Goal: Transaction & Acquisition: Purchase product/service

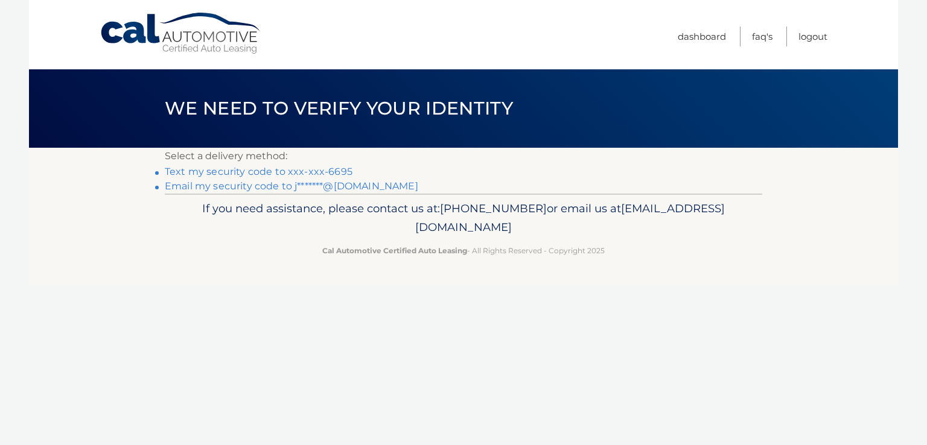
click at [236, 172] on link "Text my security code to xxx-xxx-6695" at bounding box center [259, 171] width 188 height 11
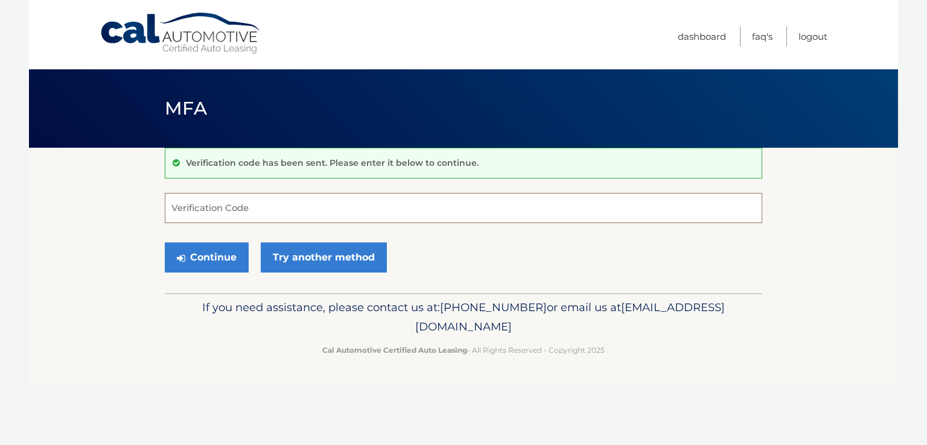
click at [220, 212] on input "Verification Code" at bounding box center [463, 208] width 597 height 30
type input "797993"
click at [189, 252] on button "Continue" at bounding box center [207, 258] width 84 height 30
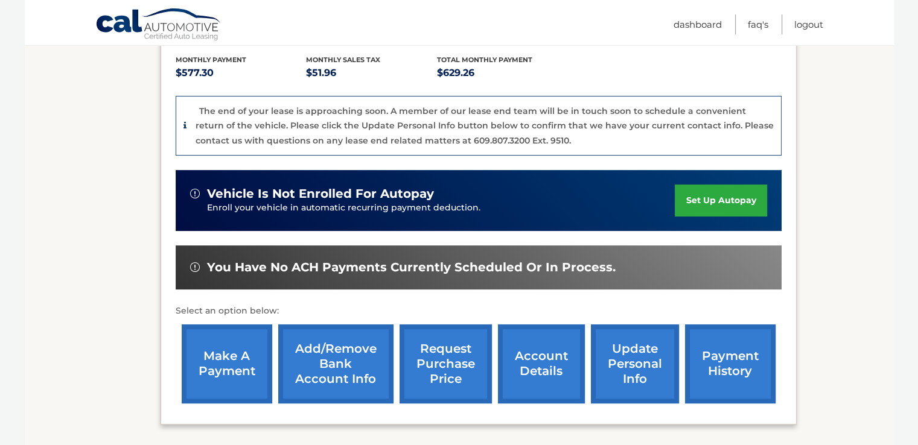
scroll to position [254, 0]
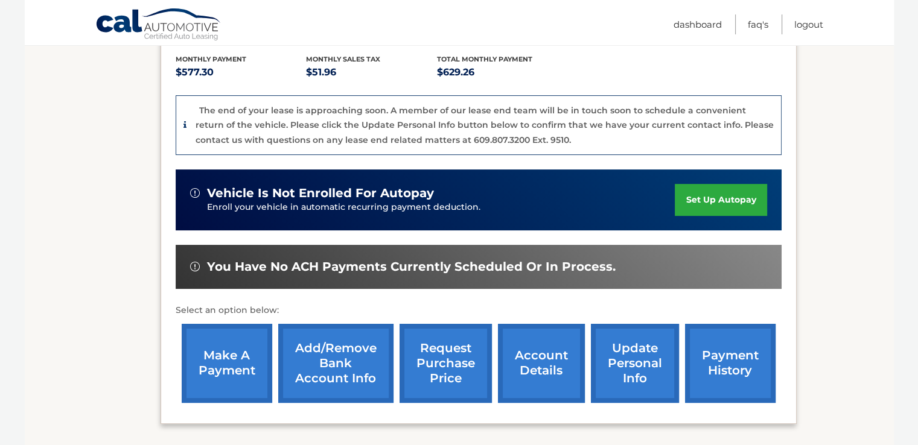
click at [220, 365] on link "make a payment" at bounding box center [227, 363] width 90 height 79
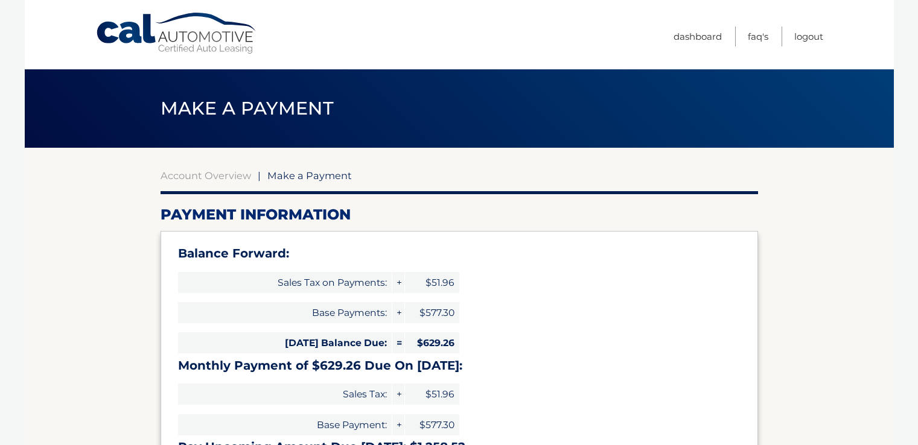
select select "N2ViZjQxZmUtNmZhNC00NTI3LWE2NDgtMDVlOWQ5YmE5ZmE0"
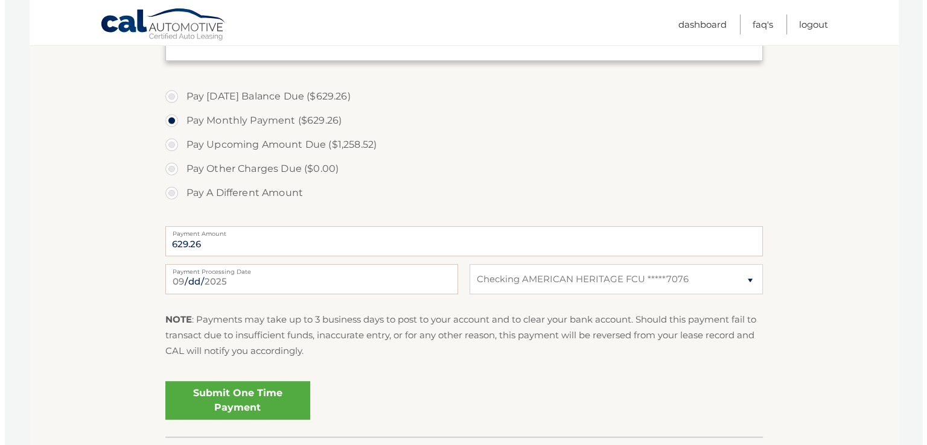
scroll to position [476, 0]
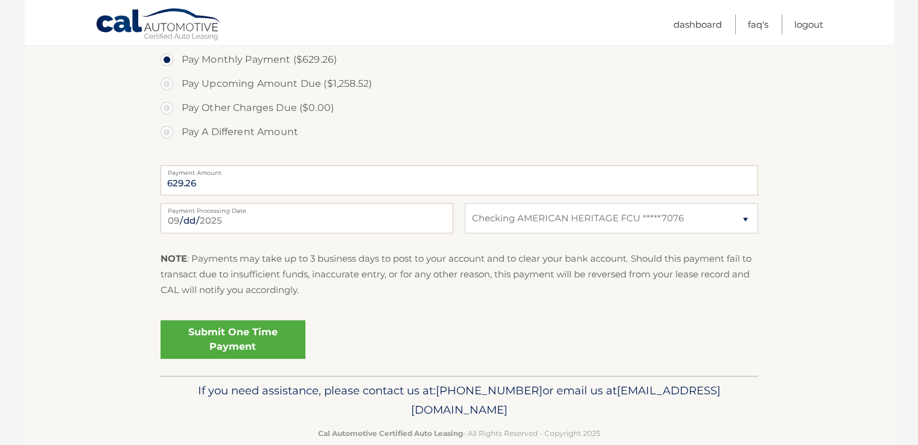
click at [222, 341] on link "Submit One Time Payment" at bounding box center [232, 339] width 145 height 39
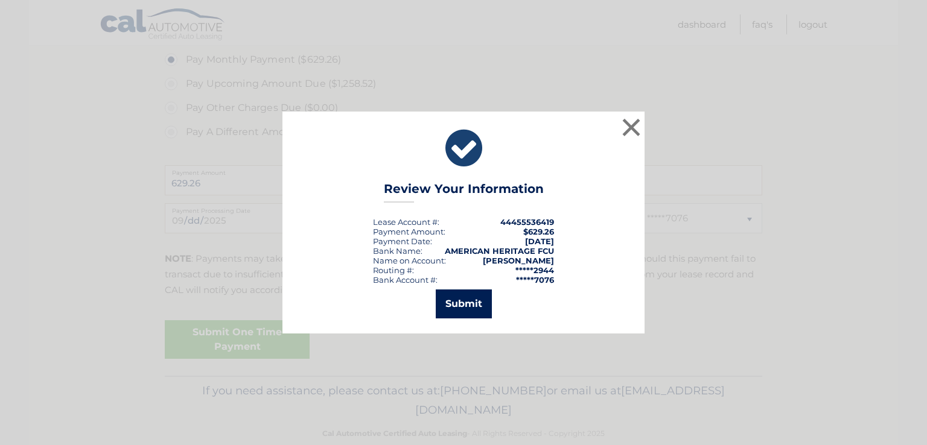
click at [463, 308] on button "Submit" at bounding box center [464, 304] width 56 height 29
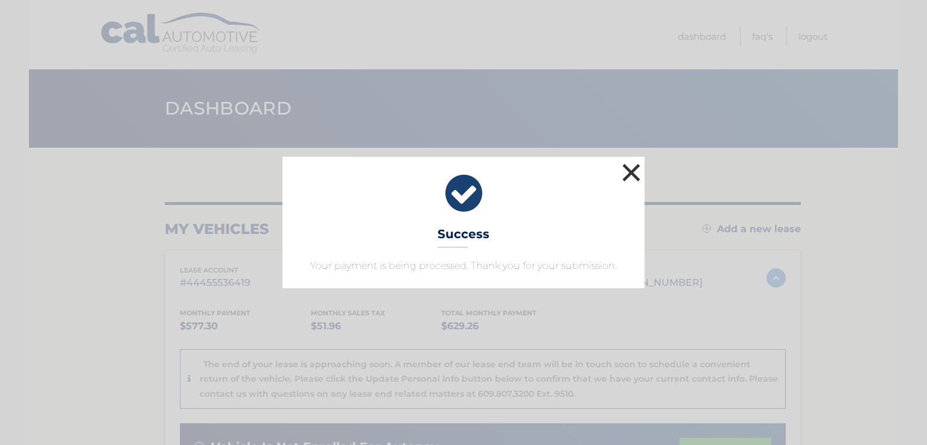
click at [632, 170] on button "×" at bounding box center [631, 172] width 24 height 24
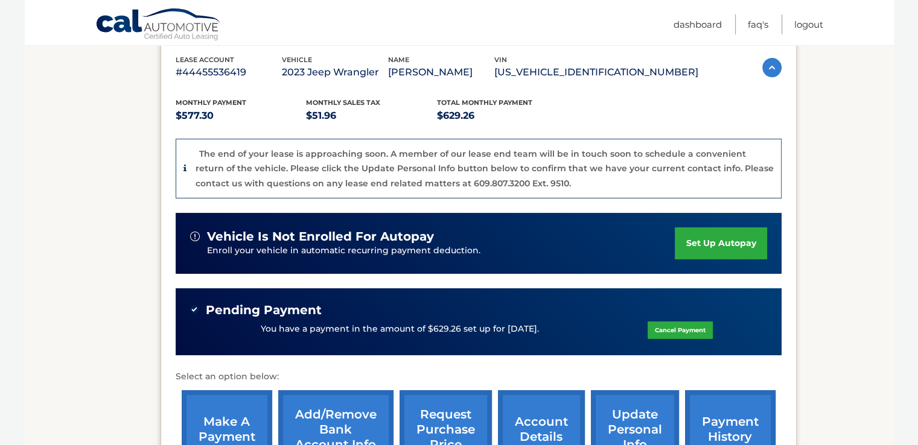
scroll to position [136, 0]
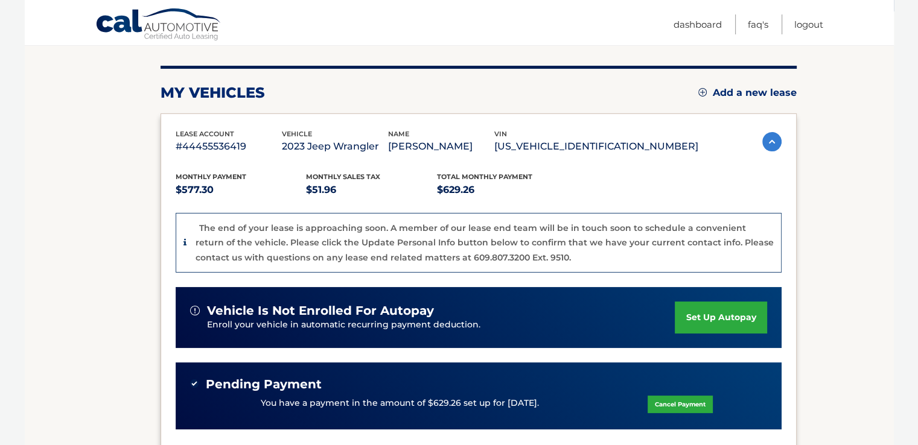
click at [845, 408] on section "my vehicles Add a new lease lease account #44455536419 vehicle 2023 Jeep Wrangl…" at bounding box center [459, 305] width 869 height 589
click at [810, 25] on link "Logout" at bounding box center [808, 24] width 29 height 20
